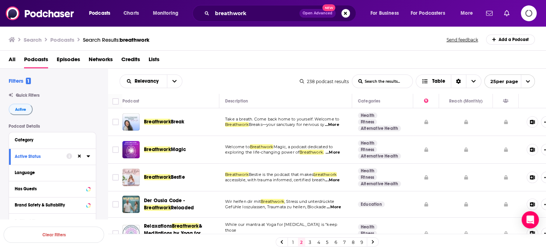
click at [55, 123] on div "Filters 1 Quick Filters Active Podcast Details Category Active Status Language …" at bounding box center [58, 233] width 99 height 313
click at [61, 189] on div "Has Guests" at bounding box center [43, 188] width 57 height 5
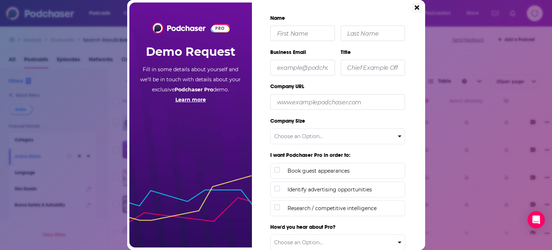
click at [417, 6] on icon "Close" at bounding box center [417, 7] width 4 height 4
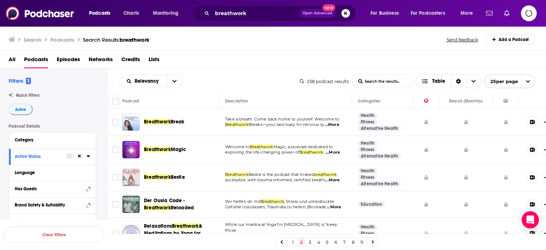
click at [526, 16] on icon "Logging in" at bounding box center [529, 13] width 18 height 18
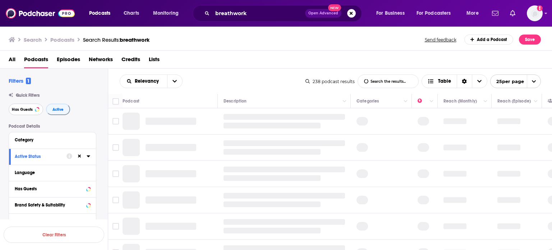
click at [22, 111] on span "Has Guests" at bounding box center [22, 109] width 21 height 4
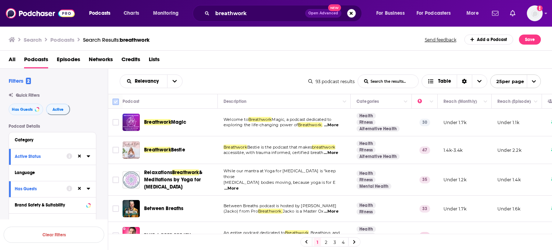
click at [116, 103] on input "Toggle select all" at bounding box center [115, 101] width 6 height 6
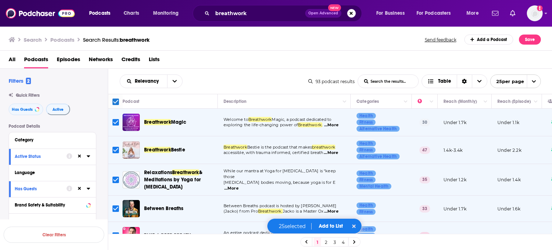
click at [321, 229] on button "Add to List" at bounding box center [331, 226] width 36 height 6
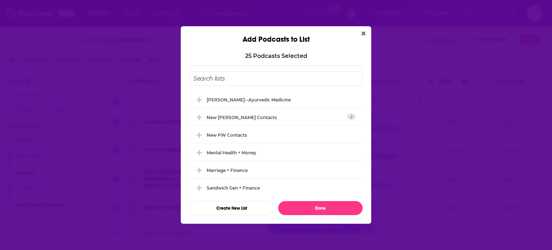
click at [264, 120] on div "New Jennifer Contacts" at bounding box center [275, 117] width 173 height 16
click at [266, 98] on div "Brett--Ayurvedic Medicine" at bounding box center [251, 99] width 88 height 5
click at [198, 117] on icon "Add Podcast To List" at bounding box center [199, 117] width 5 height 6
click at [219, 125] on div "New Jennifer Contacts" at bounding box center [275, 117] width 173 height 16
click at [212, 116] on div "New Jennifer Contacts" at bounding box center [244, 116] width 74 height 5
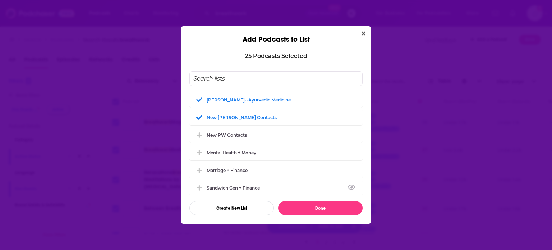
click at [366, 31] on button "Close" at bounding box center [364, 33] width 10 height 9
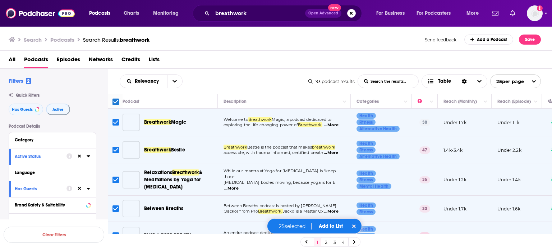
click at [332, 227] on button "Add to List" at bounding box center [331, 226] width 36 height 6
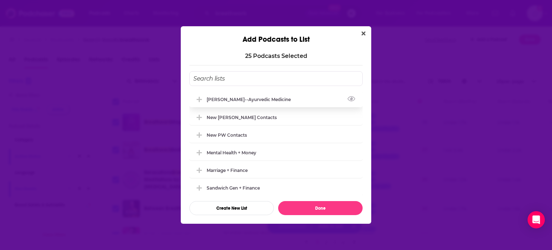
click at [248, 99] on div "Brett--Ayurvedic Medicine" at bounding box center [251, 99] width 88 height 5
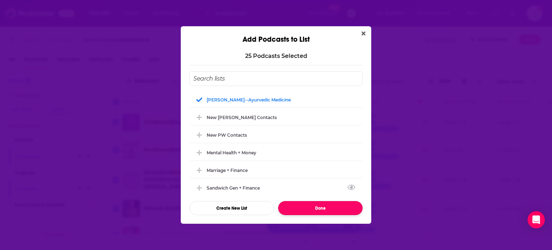
click at [310, 207] on button "Done" at bounding box center [320, 208] width 84 height 14
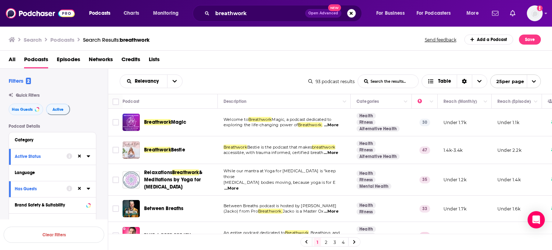
click at [325, 243] on link "2" at bounding box center [325, 241] width 7 height 9
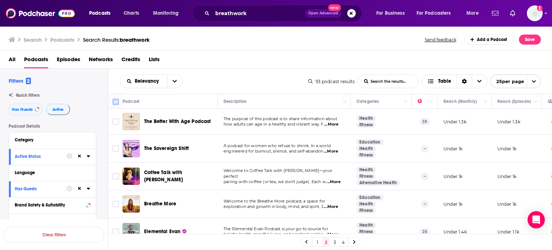
click at [117, 103] on input "Toggle select all" at bounding box center [115, 101] width 6 height 6
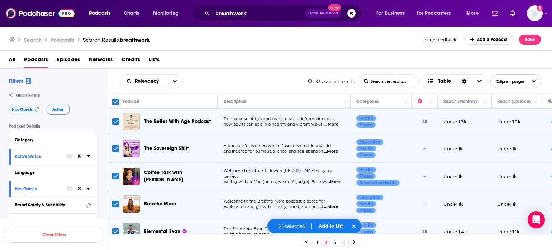
click at [327, 229] on button "Add to List" at bounding box center [331, 226] width 36 height 6
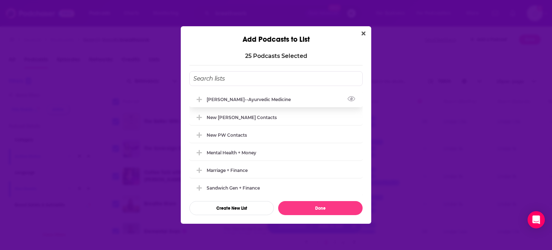
click at [257, 97] on div "Brett--Ayurvedic Medicine" at bounding box center [251, 99] width 88 height 5
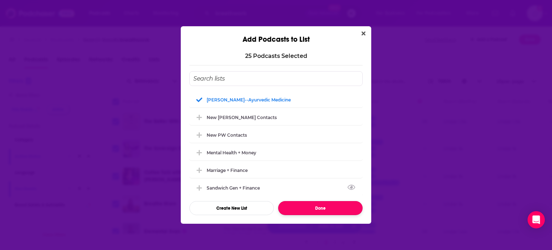
click at [320, 212] on button "Done" at bounding box center [320, 208] width 84 height 14
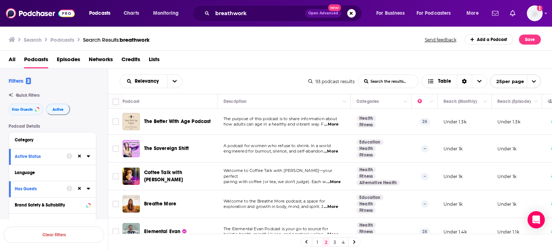
click at [333, 242] on link "3" at bounding box center [334, 241] width 7 height 9
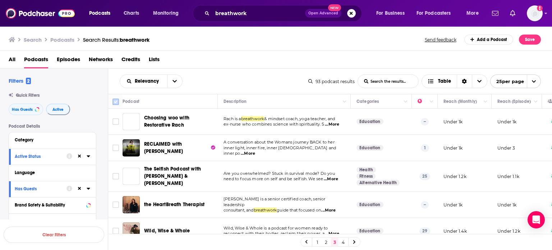
click at [115, 100] on input "Toggle select all" at bounding box center [115, 101] width 6 height 6
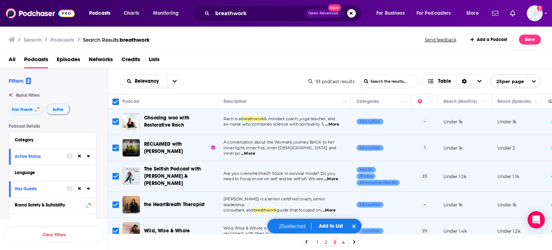
click at [320, 224] on button "Add to List" at bounding box center [331, 226] width 36 height 6
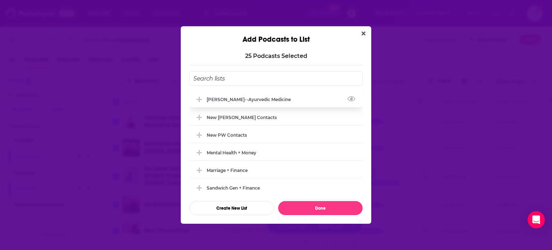
click at [261, 103] on div "Brett--Ayurvedic Medicine" at bounding box center [275, 99] width 173 height 16
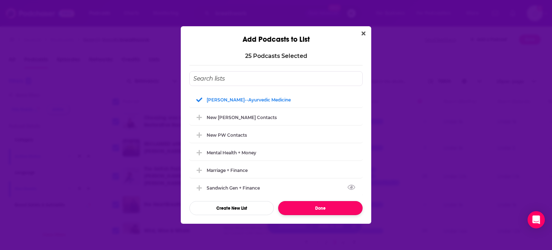
click at [307, 209] on button "Done" at bounding box center [320, 208] width 84 height 14
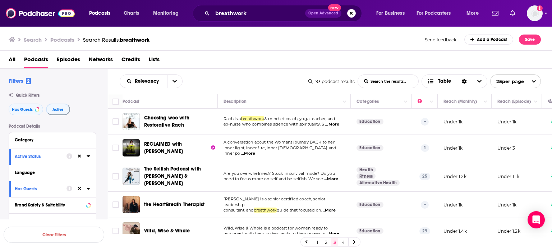
click at [343, 242] on link "4" at bounding box center [343, 241] width 7 height 9
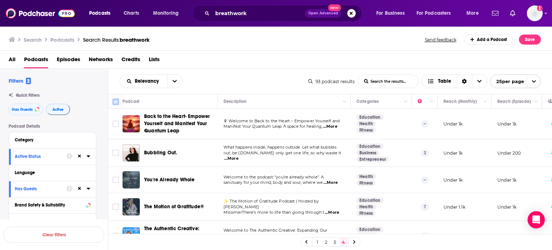
click at [117, 102] on input "Toggle select all" at bounding box center [115, 101] width 6 height 6
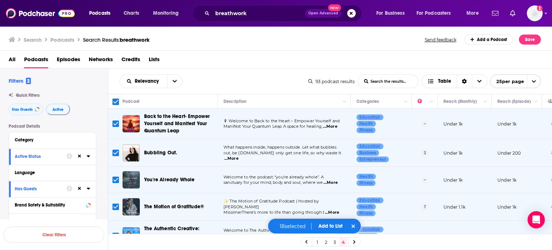
click at [338, 224] on button "Add to List" at bounding box center [331, 226] width 36 height 6
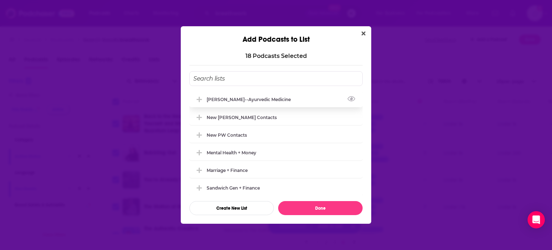
click at [244, 102] on div "Brett--Ayurvedic Medicine" at bounding box center [251, 99] width 88 height 5
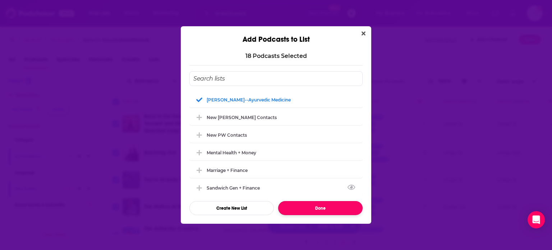
click at [331, 211] on button "Done" at bounding box center [320, 208] width 84 height 14
checkbox input "false"
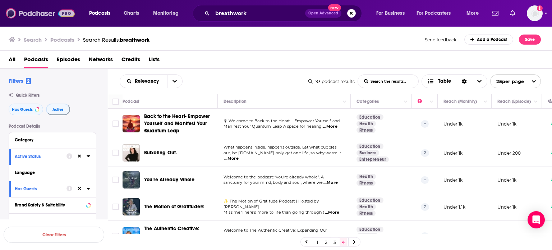
click at [31, 14] on img at bounding box center [40, 13] width 69 height 14
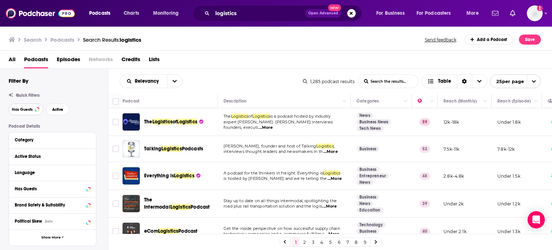
click at [23, 107] on span "Has Guests" at bounding box center [22, 109] width 21 height 4
click at [61, 107] on span "Active" at bounding box center [57, 109] width 11 height 4
